Goal: Check status: Check status

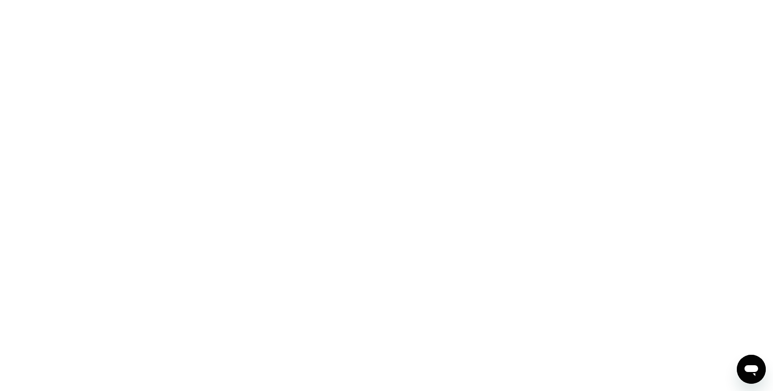
click at [744, 361] on icon "Open messaging window" at bounding box center [752, 369] width 16 height 16
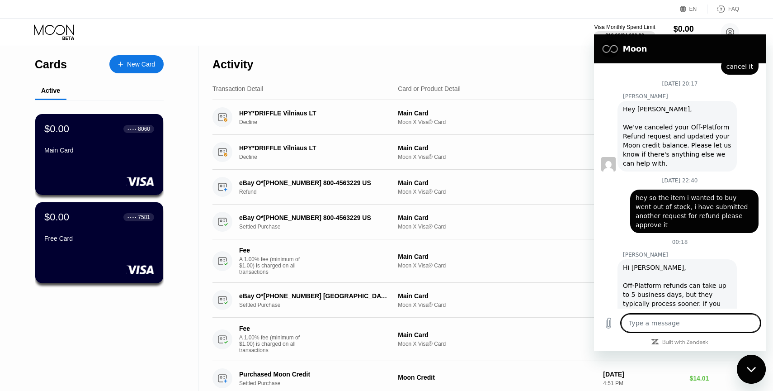
scroll to position [404, 0]
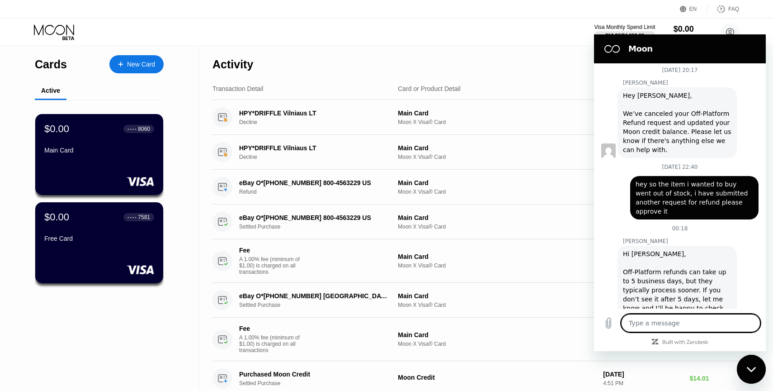
drag, startPoint x: 559, startPoint y: 76, endPoint x: 568, endPoint y: 90, distance: 16.4
click at [559, 76] on div "Activity Export" at bounding box center [476, 62] width 527 height 32
click at [754, 371] on icon "Close messaging window" at bounding box center [751, 369] width 9 height 6
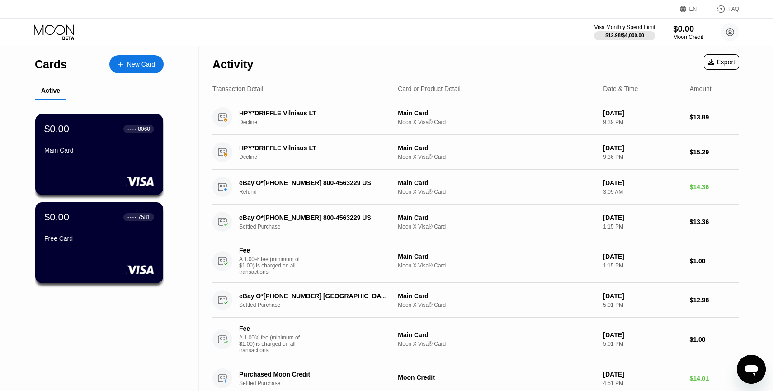
click at [695, 32] on div "$0.00" at bounding box center [688, 28] width 30 height 9
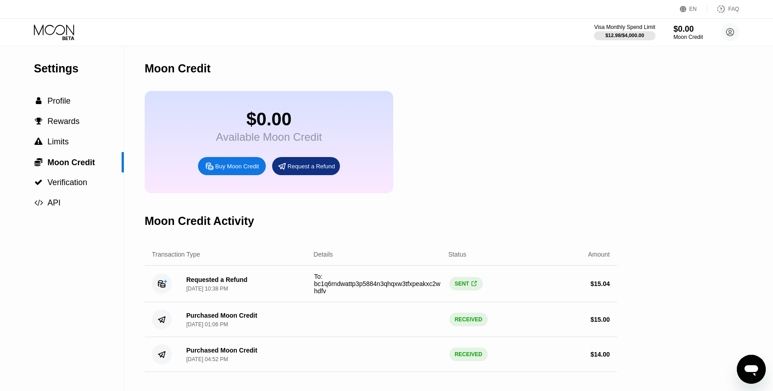
click at [370, 288] on span "To: bc1q6rndwattp3p5884n3qhqxw3tfxpeakxc2whdfv" at bounding box center [377, 284] width 126 height 22
click at [440, 289] on div "To: bc1q6rndwattp3p5884n3qhqxw3tfxpeakxc2whdfv" at bounding box center [378, 284] width 128 height 22
click at [460, 290] on div "SENT " at bounding box center [466, 284] width 33 height 14
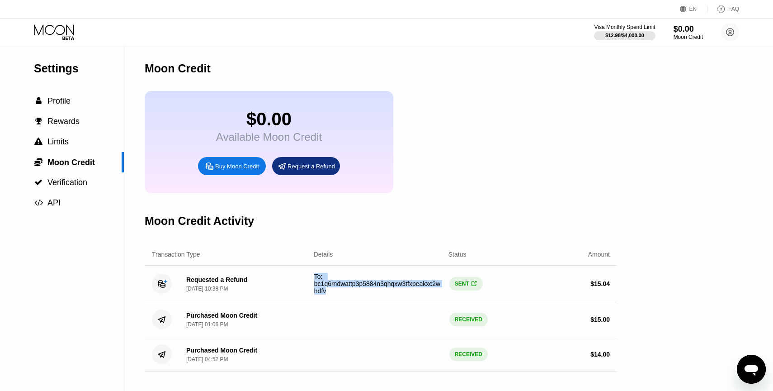
click at [470, 288] on div "SENT " at bounding box center [466, 284] width 33 height 14
click at [477, 284] on div "" at bounding box center [474, 283] width 6 height 7
type textarea "x"
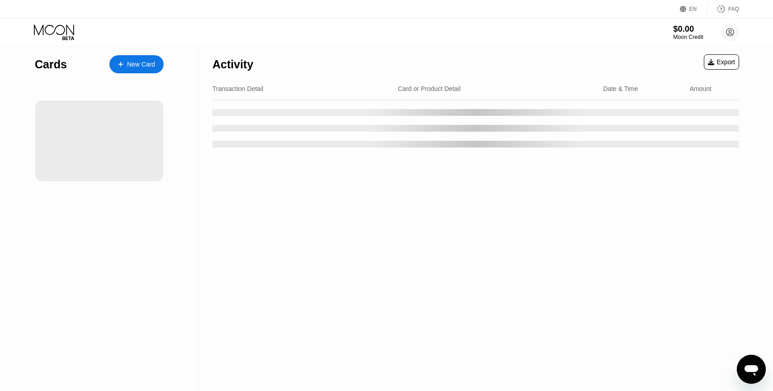
click at [677, 33] on div "$0.00" at bounding box center [688, 28] width 30 height 9
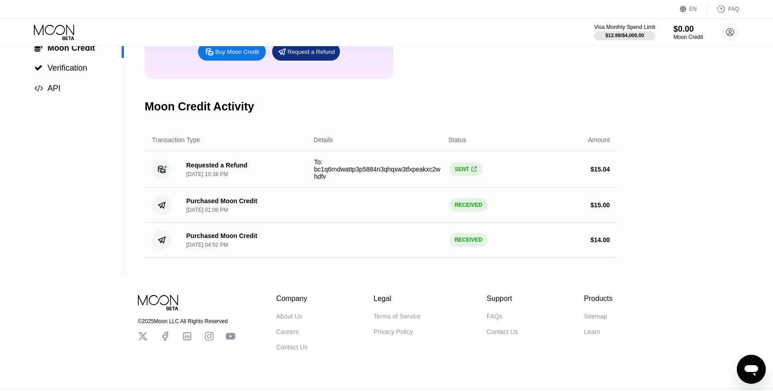
scroll to position [133, 0]
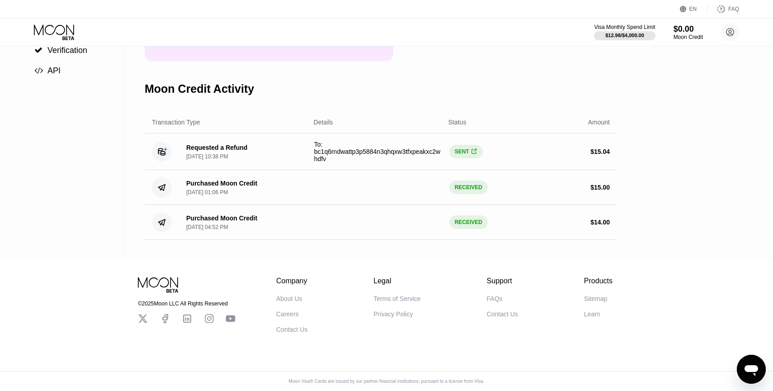
click at [202, 186] on div "Purchased Moon Credit" at bounding box center [221, 183] width 71 height 7
click at [210, 182] on div "Purchased Moon Credit" at bounding box center [221, 183] width 71 height 7
click at [600, 197] on div "Purchased Moon Credit [DATE] 01:06 PM RECEIVED $ 15.00" at bounding box center [381, 187] width 473 height 35
click at [600, 194] on div "Purchased Moon Credit [DATE] 01:06 PM RECEIVED $ 15.00" at bounding box center [381, 187] width 473 height 35
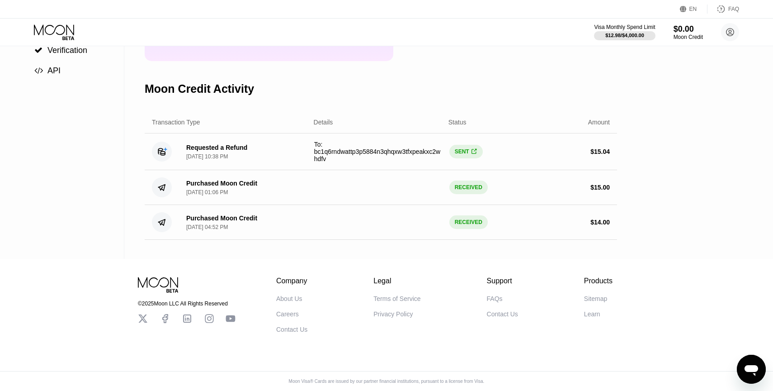
click at [600, 194] on div "Purchased Moon Credit [DATE] 01:06 PM RECEIVED $ 15.00" at bounding box center [381, 187] width 473 height 35
click at [609, 187] on div "$ 15.00" at bounding box center [600, 187] width 19 height 7
click at [595, 187] on div "$ 15.00" at bounding box center [600, 187] width 19 height 7
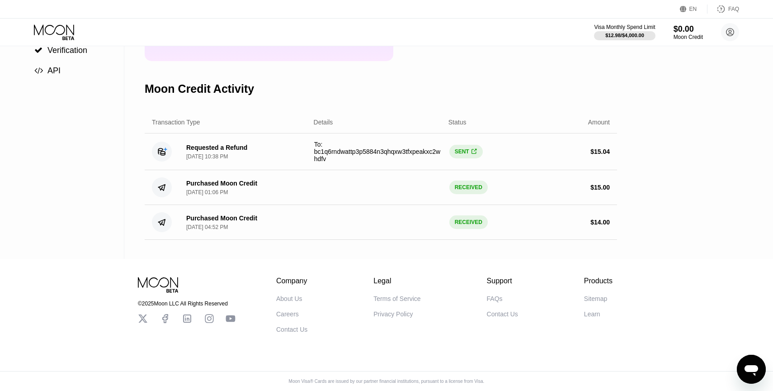
click at [595, 187] on div "$ 15.00" at bounding box center [600, 187] width 19 height 7
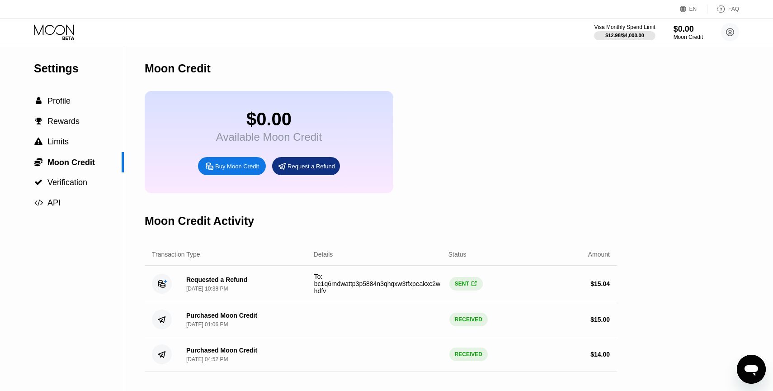
click at [464, 284] on div "SENT " at bounding box center [466, 284] width 33 height 14
click at [460, 287] on div "SENT " at bounding box center [466, 284] width 33 height 14
click at [463, 284] on div "SENT " at bounding box center [466, 284] width 33 height 14
click at [466, 287] on div "SENT " at bounding box center [466, 284] width 33 height 14
click at [462, 284] on div "SENT " at bounding box center [466, 284] width 33 height 14
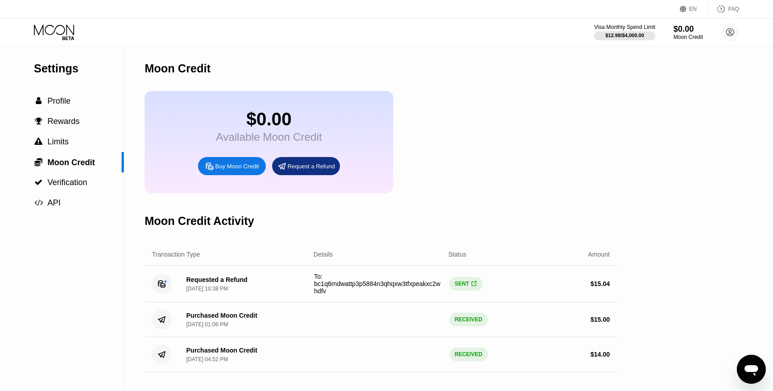
click at [464, 290] on div "SENT " at bounding box center [466, 284] width 33 height 14
